Goal: Find specific page/section: Find specific page/section

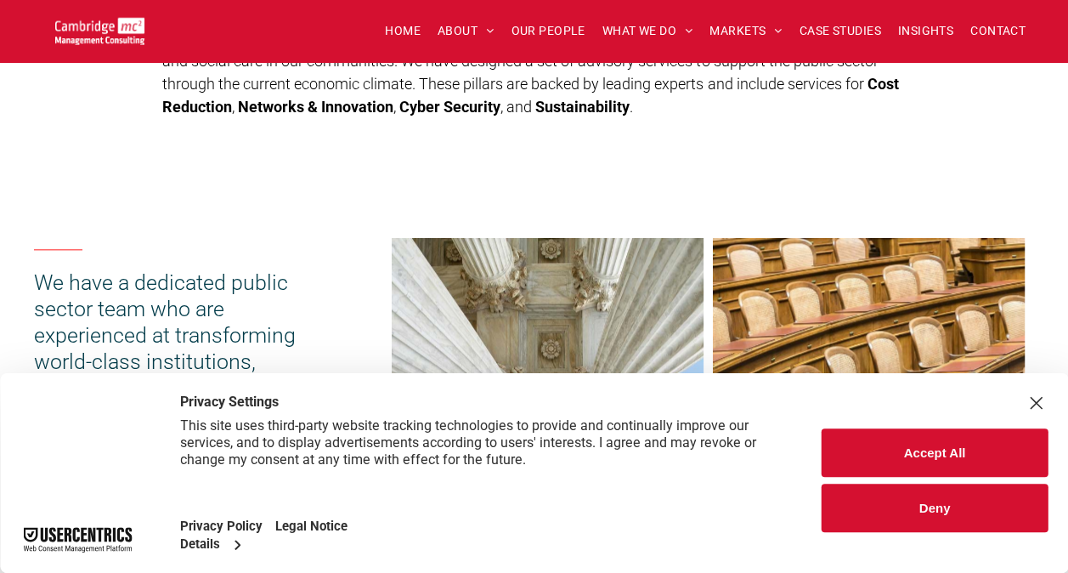
scroll to position [935, 0]
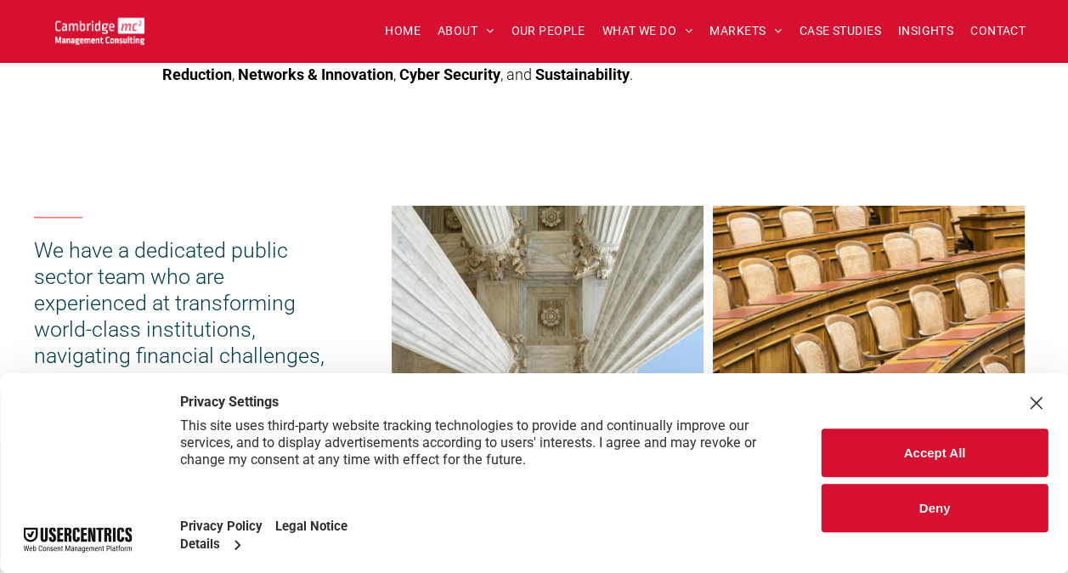
click at [928, 499] on button "Deny" at bounding box center [935, 508] width 226 height 48
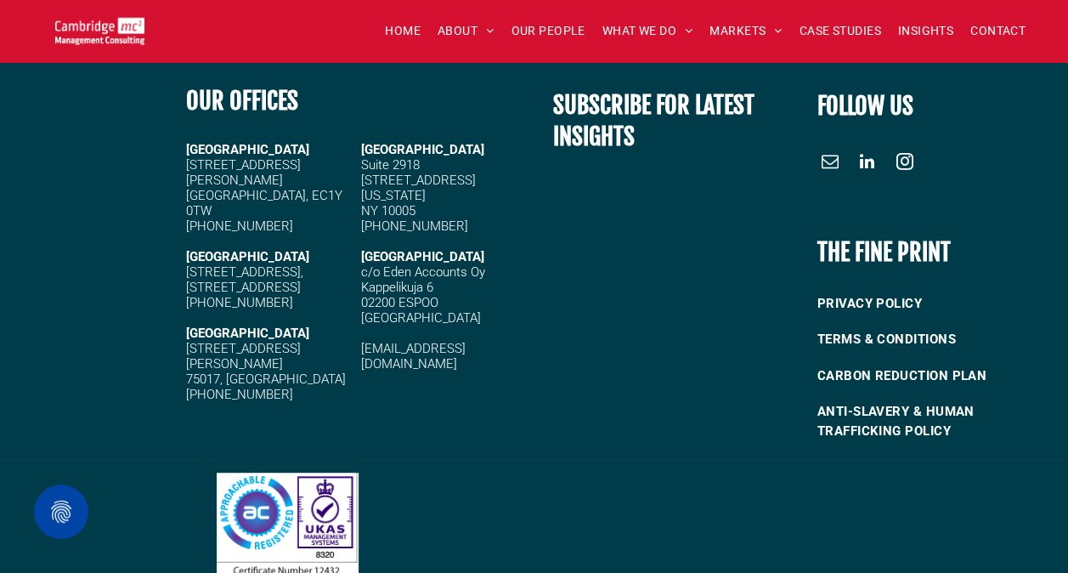
scroll to position [9899, 0]
